Goal: Find specific page/section: Find specific page/section

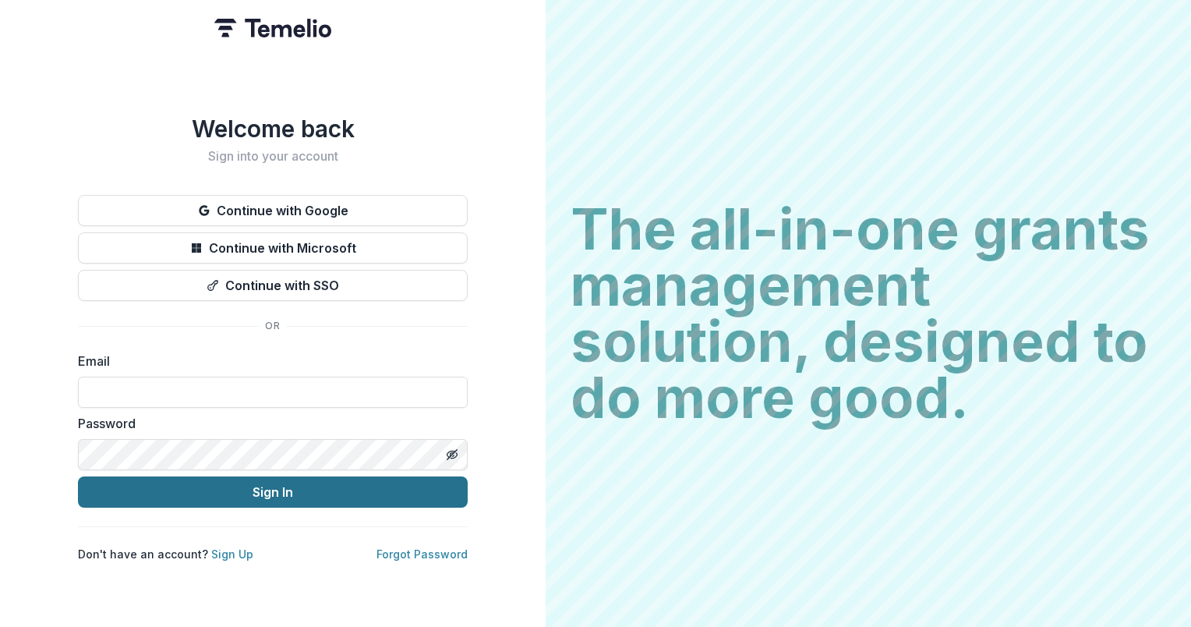
type input "**********"
click at [267, 484] on button "Sign In" at bounding box center [273, 491] width 390 height 31
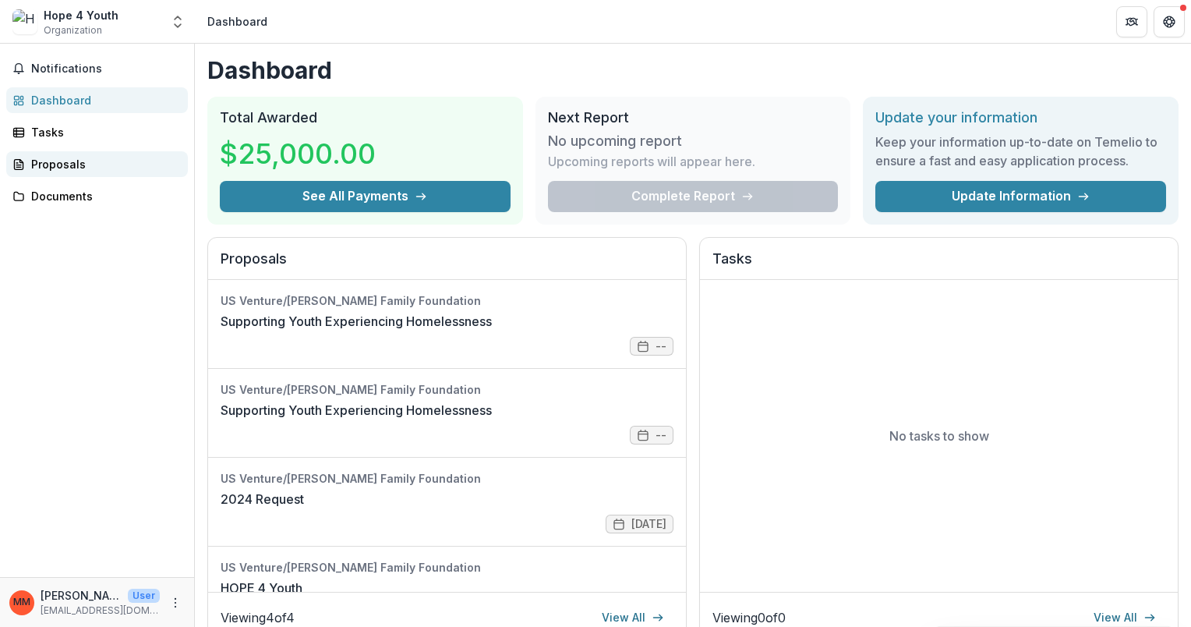
click at [58, 161] on div "Proposals" at bounding box center [103, 164] width 144 height 16
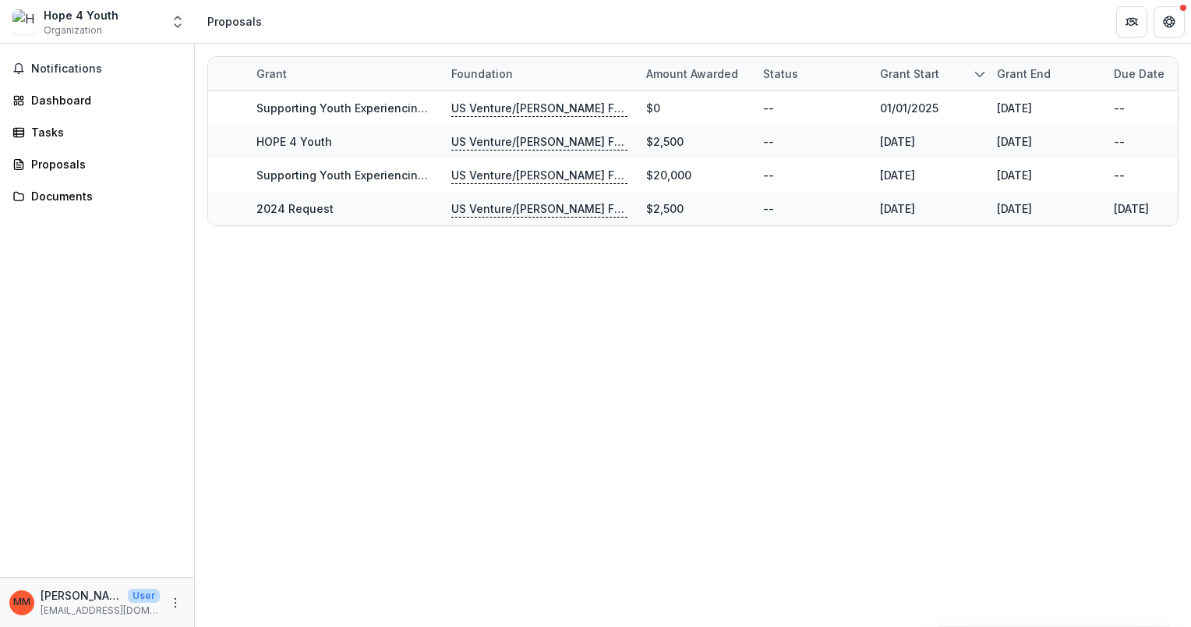
click at [454, 380] on div "Grant Foundation Amount awarded Status Grant start Grant end Due Date Report Du…" at bounding box center [693, 335] width 996 height 583
